Goal: Information Seeking & Learning: Learn about a topic

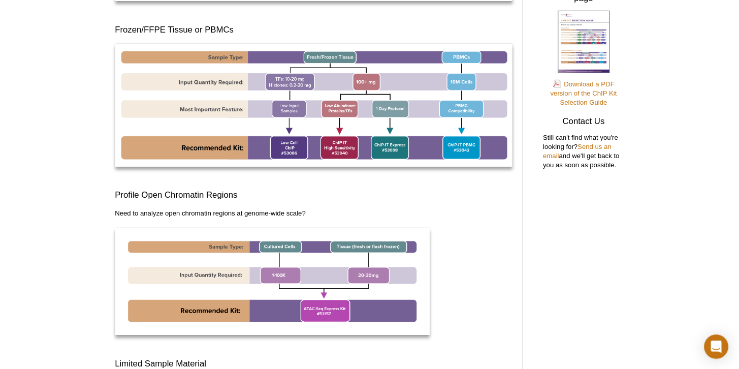
scroll to position [363, 0]
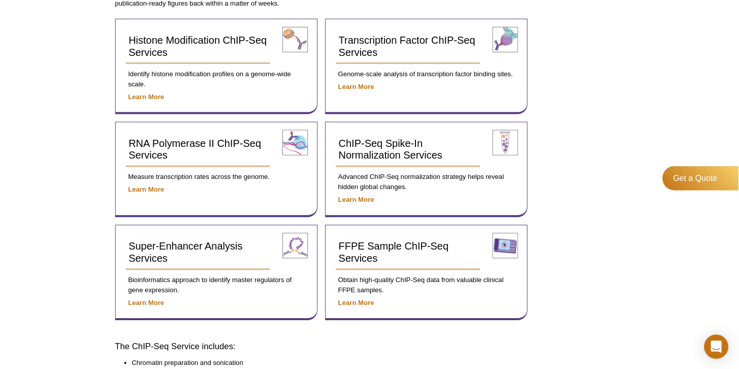
scroll to position [394, 0]
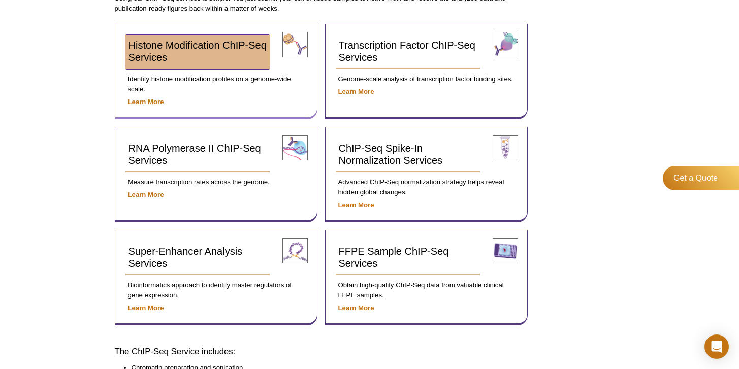
click at [194, 62] on link "Histone Modification ChIP-Seq Services" at bounding box center [197, 52] width 145 height 35
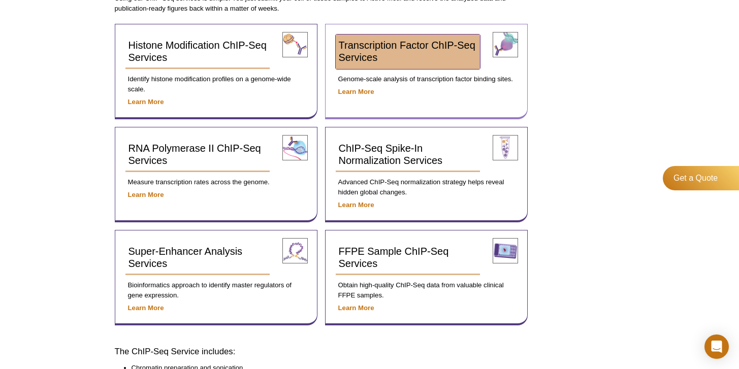
click at [419, 54] on link "Transcription Factor ChIP-Seq Services" at bounding box center [408, 52] width 145 height 35
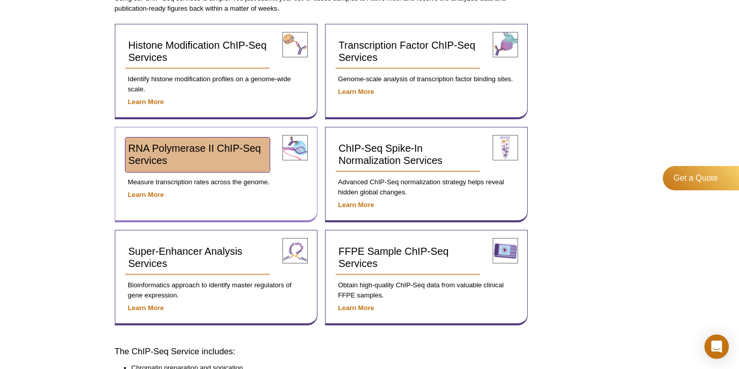
click at [227, 157] on link "RNA Polymerase II ChIP-Seq Services" at bounding box center [197, 155] width 145 height 35
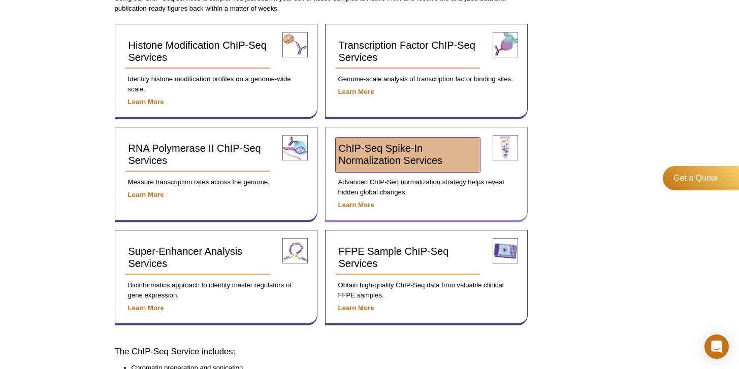
click at [361, 149] on span "ChIP-Seq Spike-In Normalization Services" at bounding box center [391, 154] width 104 height 23
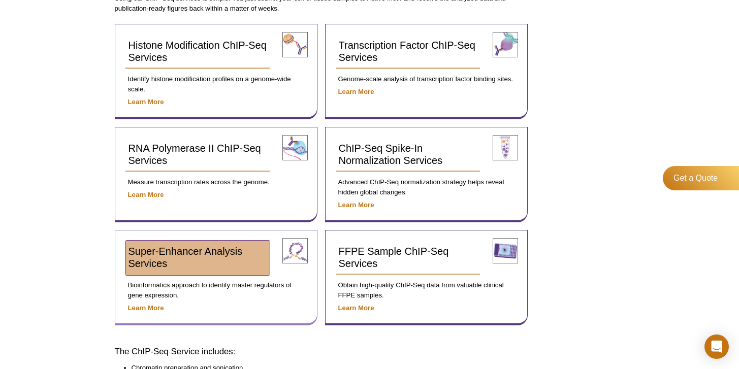
click at [201, 253] on span "Super-Enhancer Analysis Services" at bounding box center [185, 257] width 114 height 23
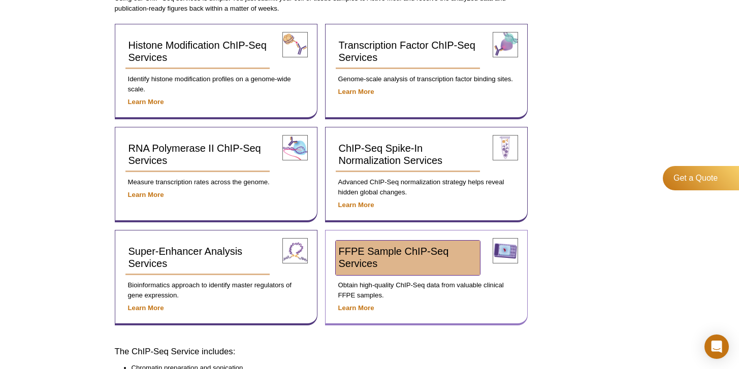
click at [381, 246] on span "FFPE Sample ChIP-Seq Services" at bounding box center [394, 257] width 110 height 23
